Goal: Task Accomplishment & Management: Manage account settings

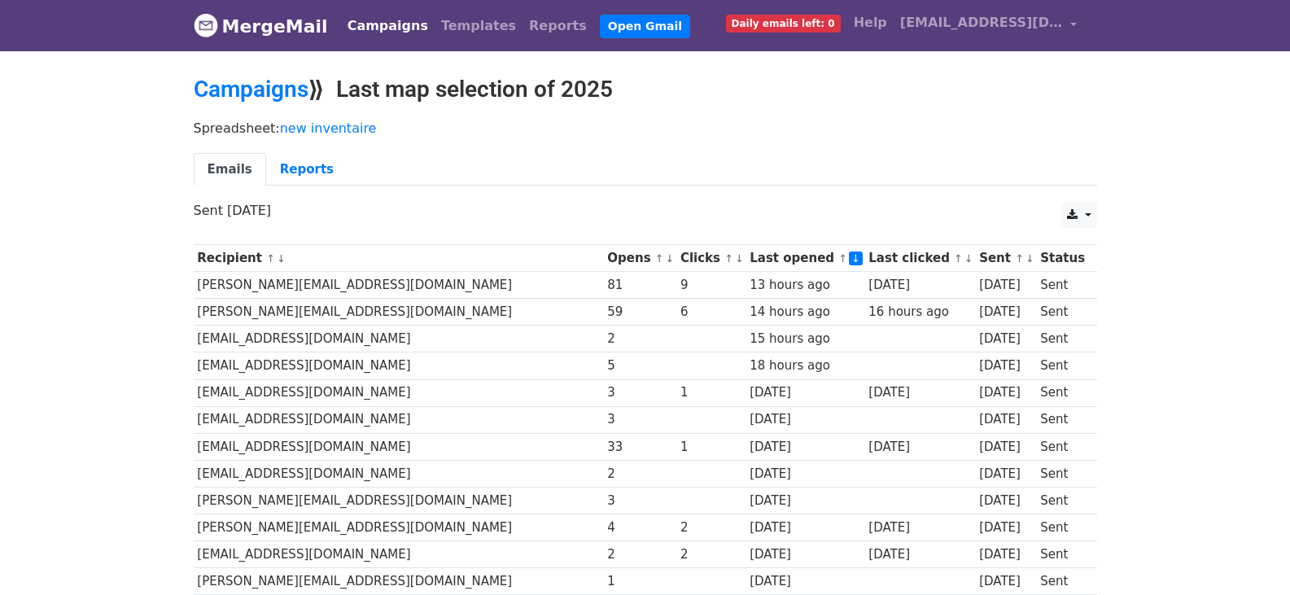
click at [849, 257] on link "↓" at bounding box center [856, 259] width 14 height 14
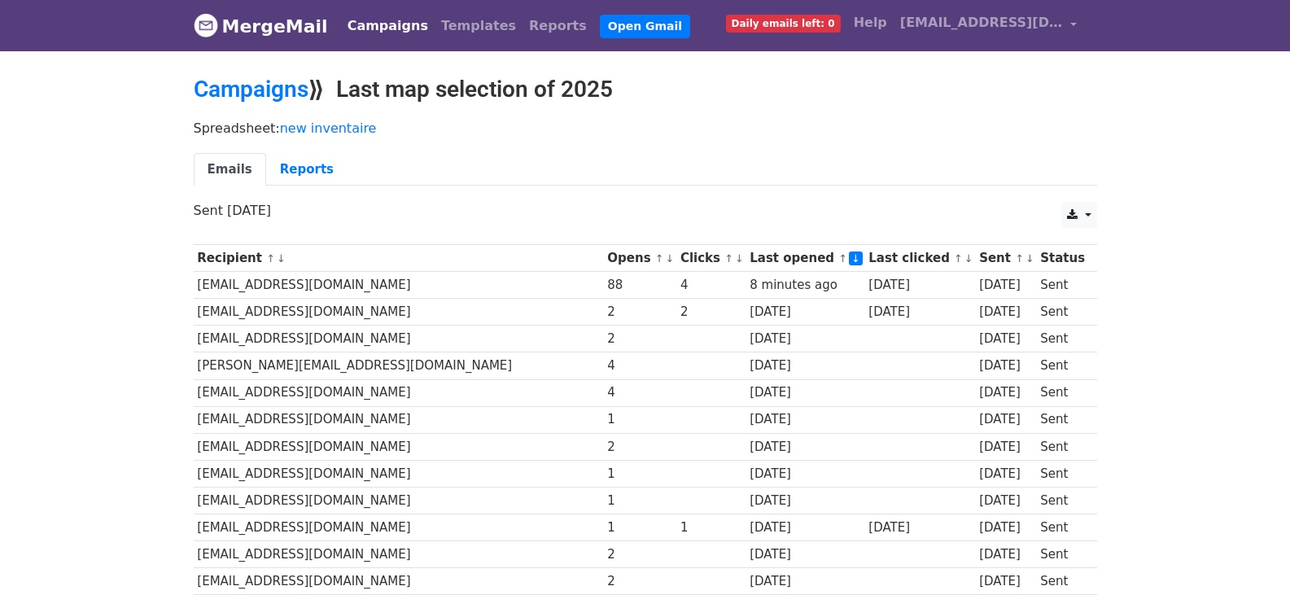
click at [849, 259] on link "↓" at bounding box center [856, 259] width 14 height 14
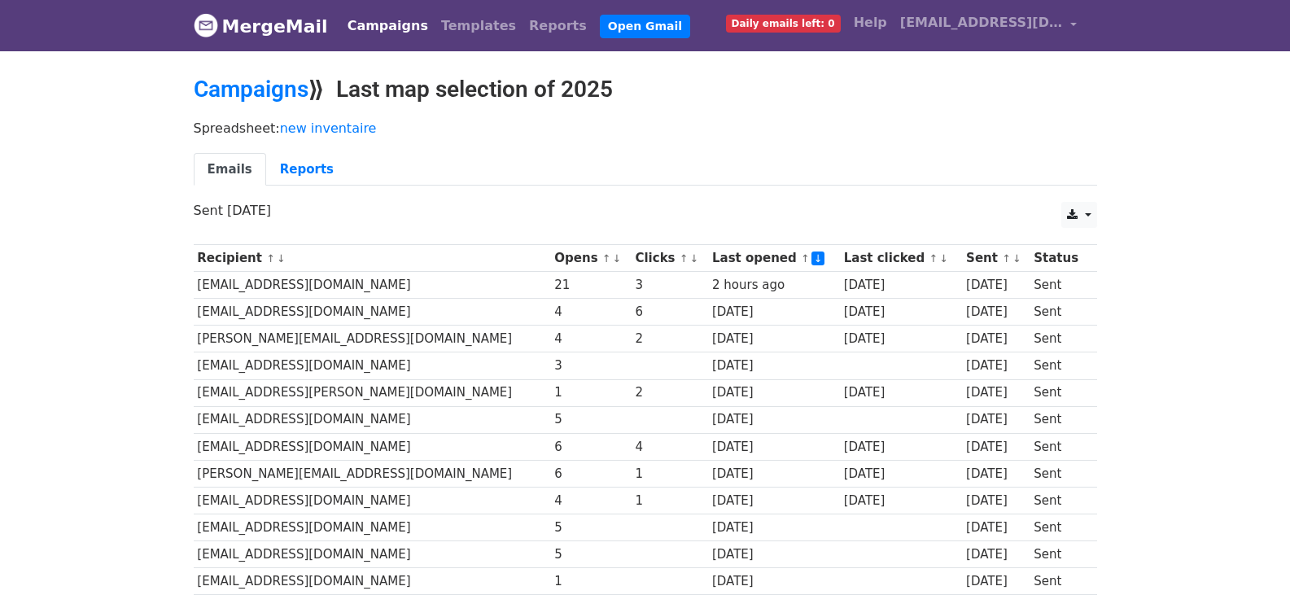
click at [812, 258] on link "↓" at bounding box center [819, 259] width 14 height 14
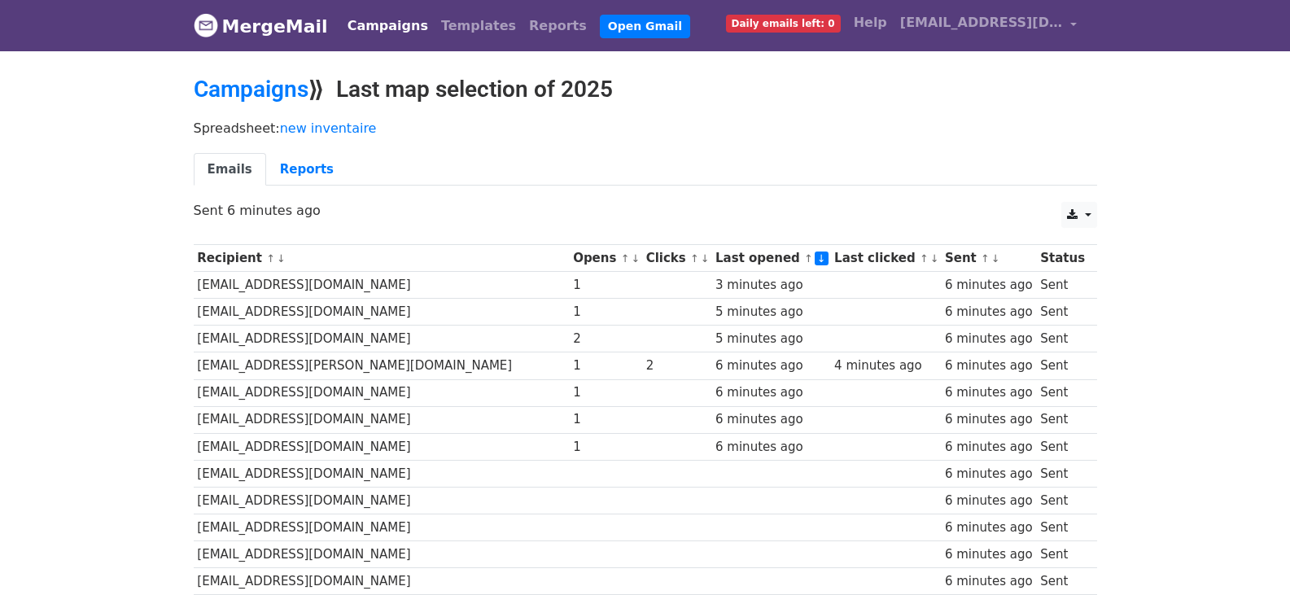
click at [815, 260] on link "↓" at bounding box center [822, 259] width 14 height 14
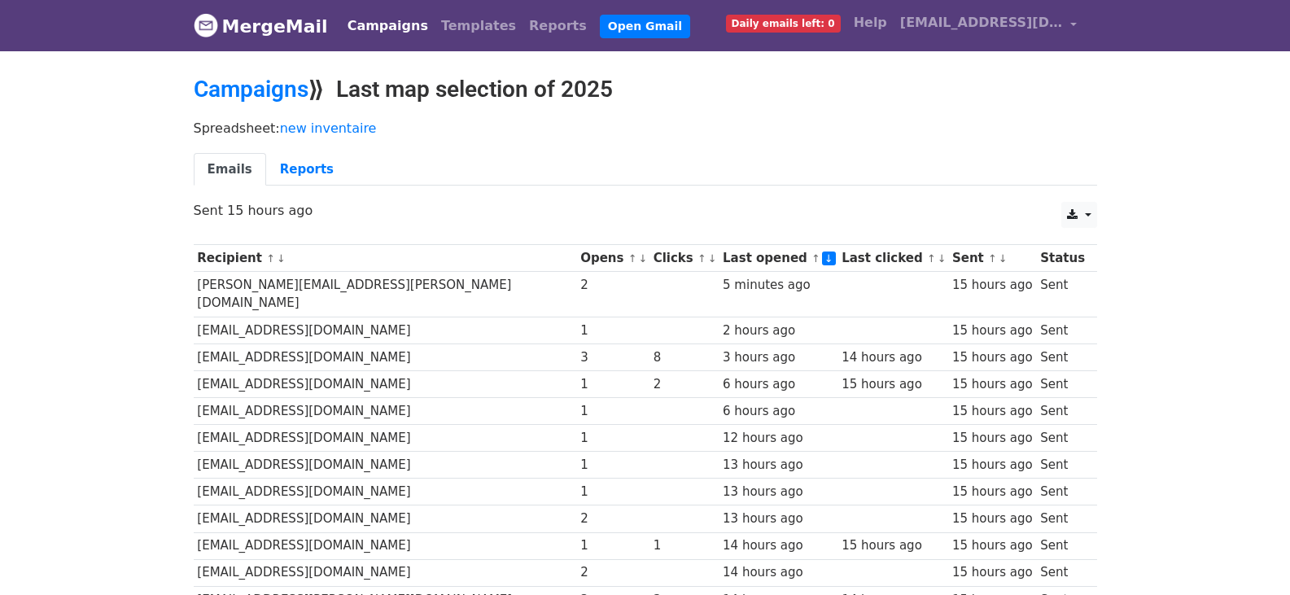
click at [822, 259] on link "↓" at bounding box center [829, 259] width 14 height 14
click at [938, 257] on link "↓" at bounding box center [942, 258] width 9 height 12
